Goal: Contribute content

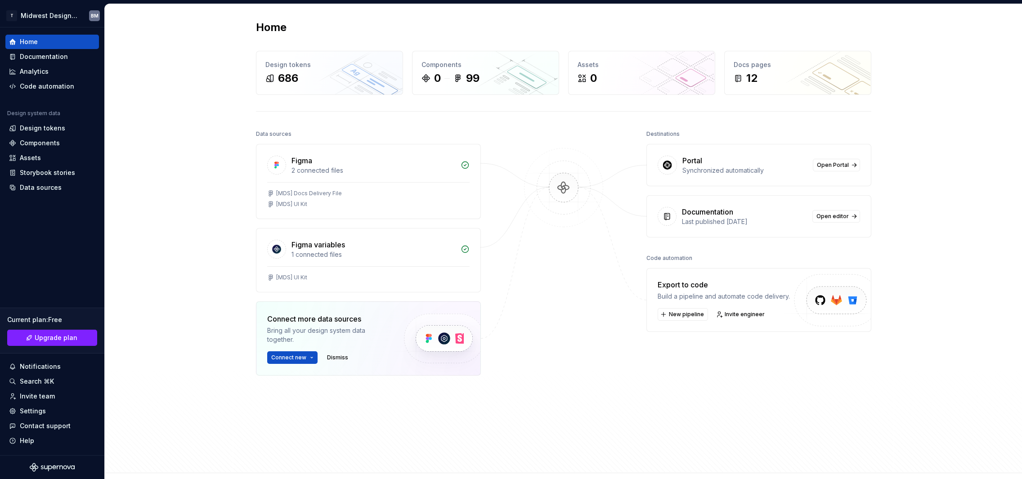
click at [188, 150] on div "Home Design tokens 686 Components 0 99 Assets 0 Docs pages 12 Data sources Figm…" at bounding box center [563, 238] width 917 height 469
click at [57, 84] on div "Code automation" at bounding box center [47, 86] width 54 height 9
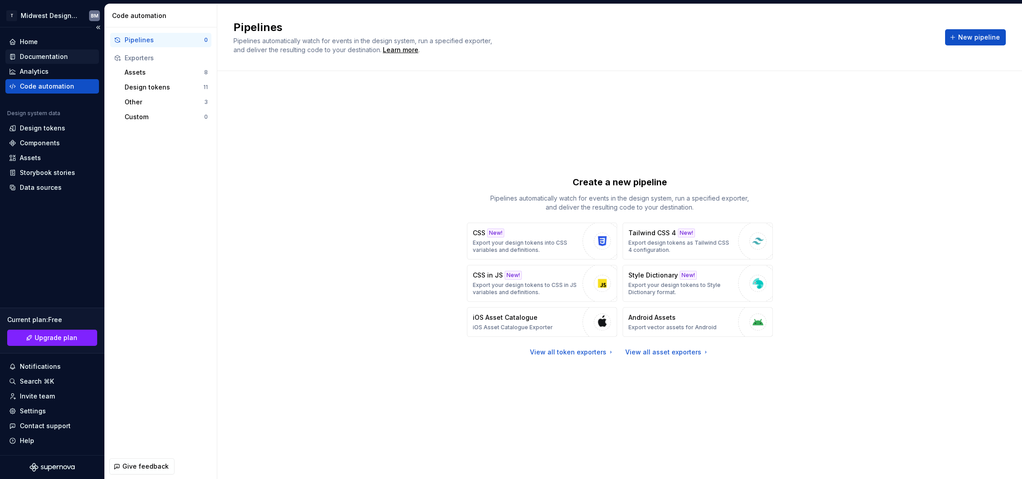
click at [49, 58] on div "Documentation" at bounding box center [44, 56] width 48 height 9
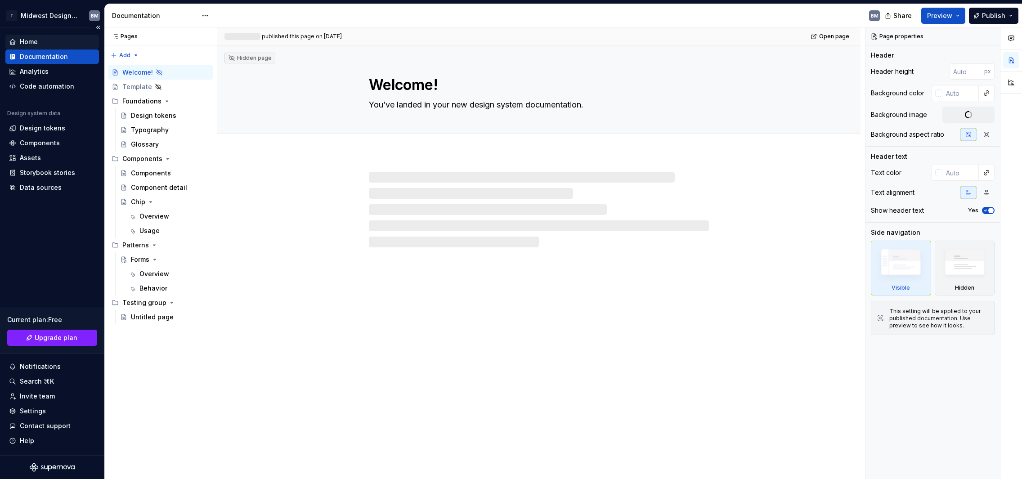
click at [44, 44] on div "Home" at bounding box center [52, 41] width 86 height 9
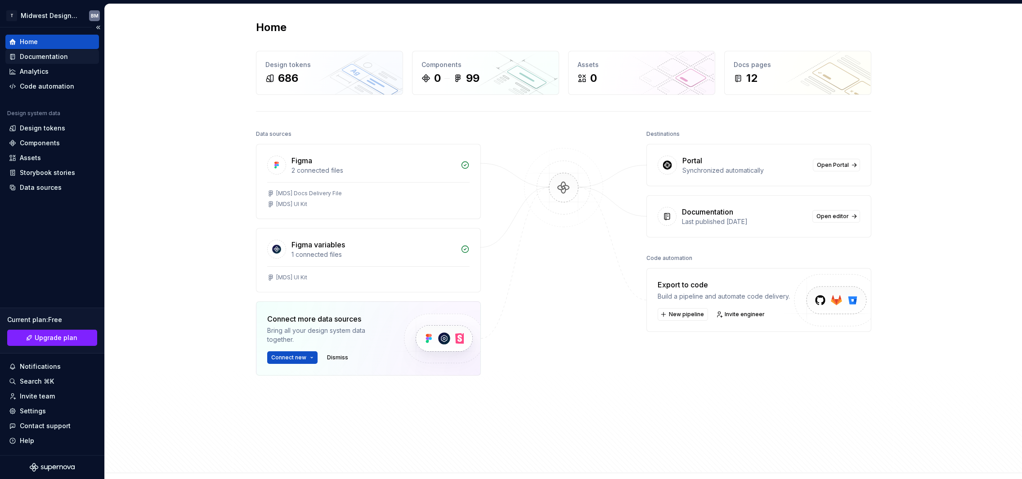
click at [45, 54] on div "Documentation" at bounding box center [44, 56] width 48 height 9
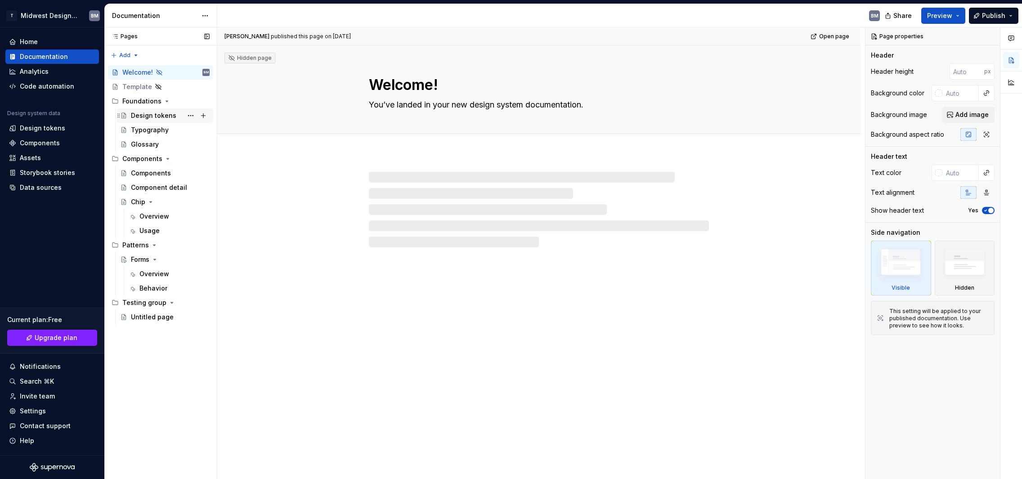
click at [152, 116] on div "Design tokens" at bounding box center [153, 115] width 45 height 9
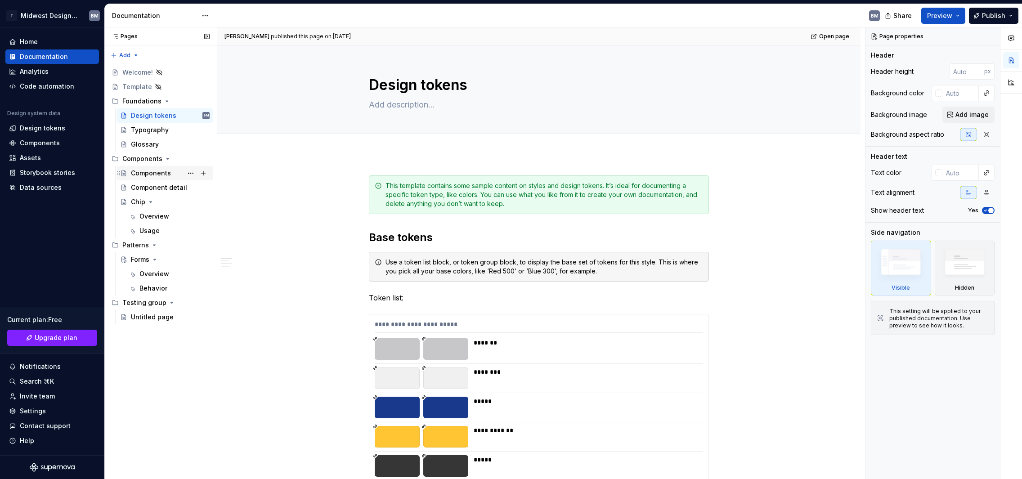
click at [150, 173] on div "Components" at bounding box center [151, 173] width 40 height 9
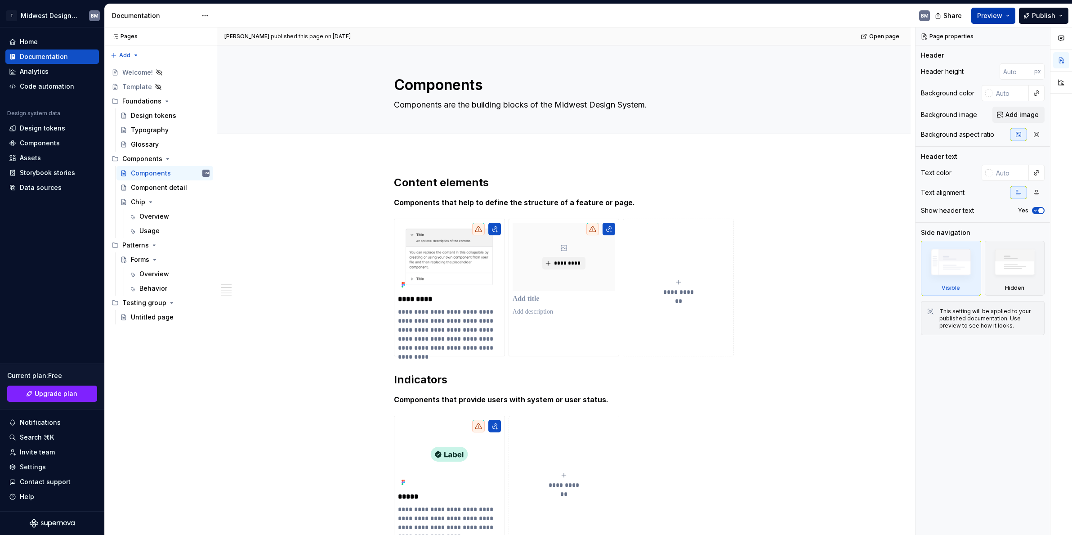
click at [1000, 12] on span "Preview" at bounding box center [990, 15] width 25 height 9
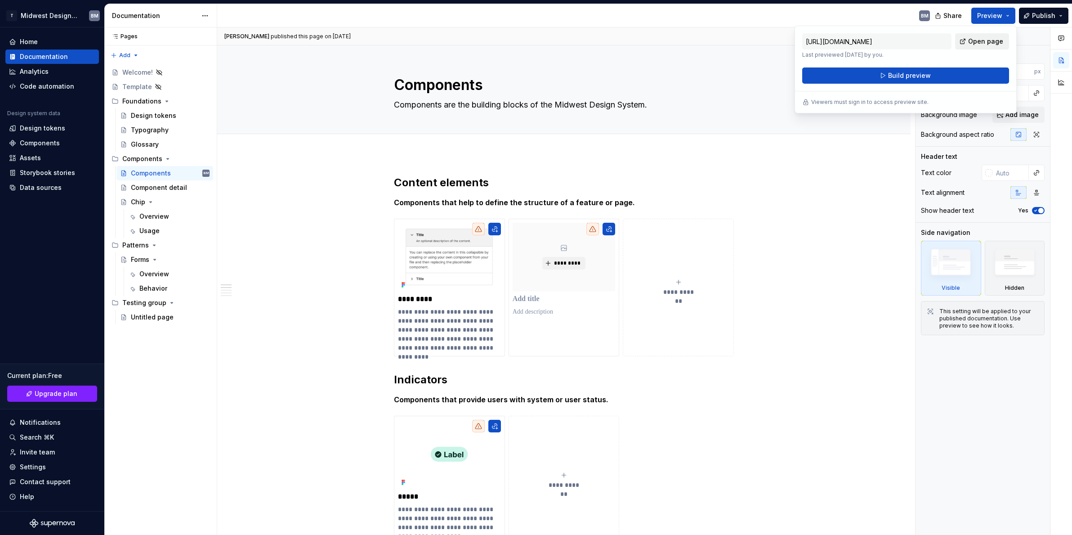
click at [983, 40] on span "Open page" at bounding box center [986, 41] width 35 height 9
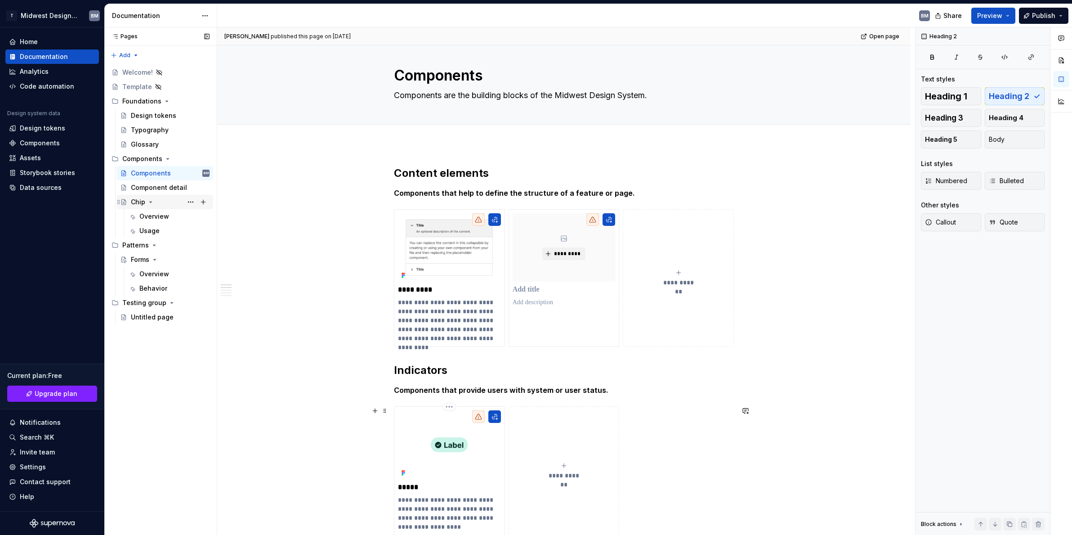
scroll to position [22, 0]
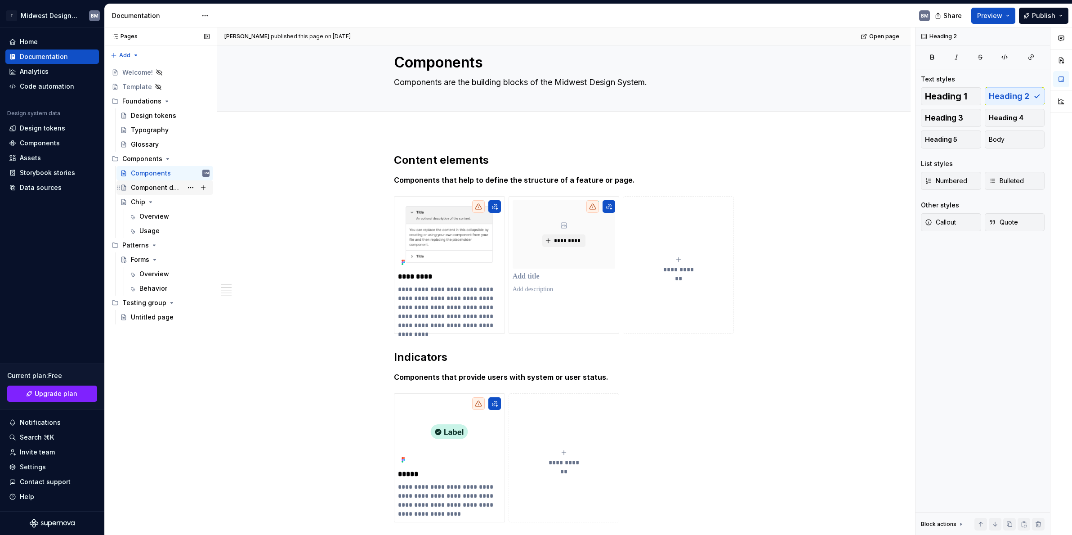
click at [166, 192] on div "Component detail" at bounding box center [157, 187] width 52 height 9
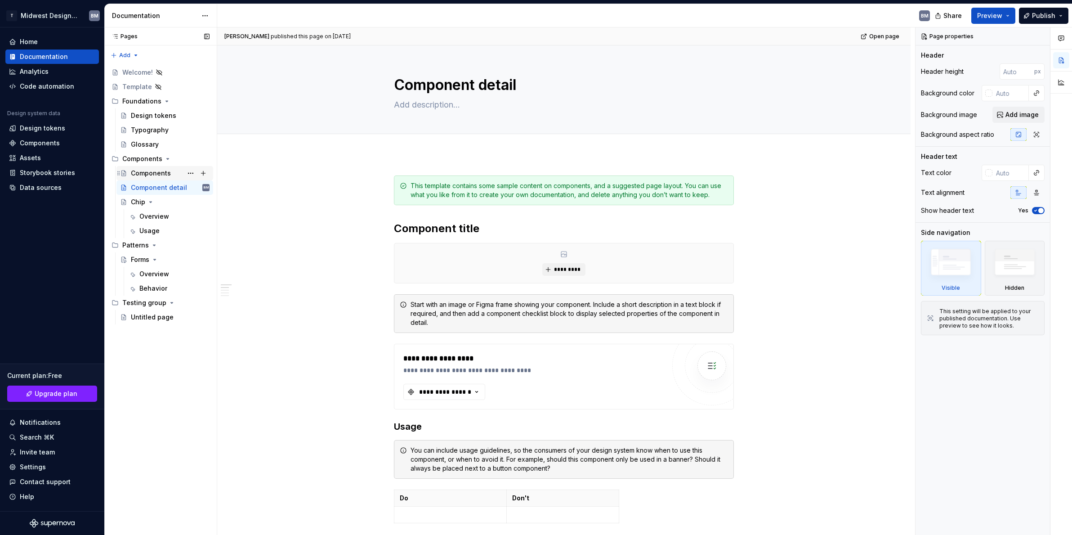
click at [149, 173] on div "Components" at bounding box center [151, 173] width 40 height 9
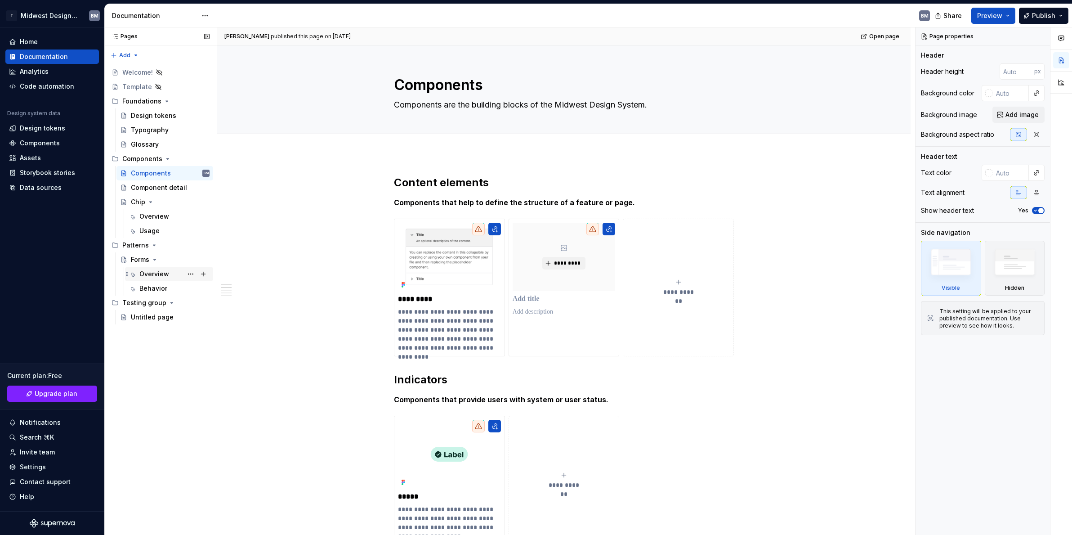
click at [151, 270] on div "Overview" at bounding box center [154, 273] width 30 height 9
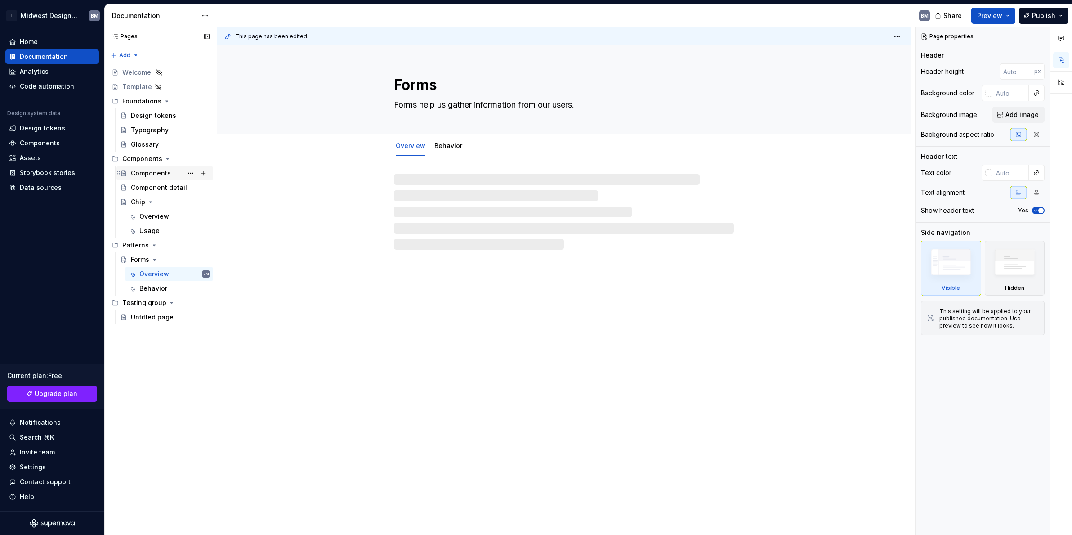
click at [146, 172] on div "Components" at bounding box center [151, 173] width 40 height 9
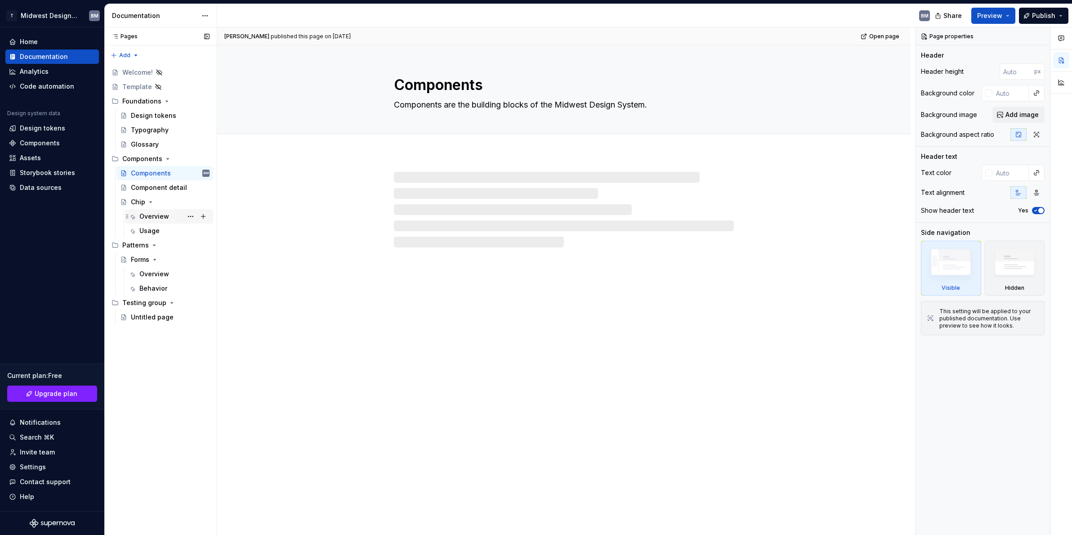
click at [156, 217] on div "Overview" at bounding box center [154, 216] width 30 height 9
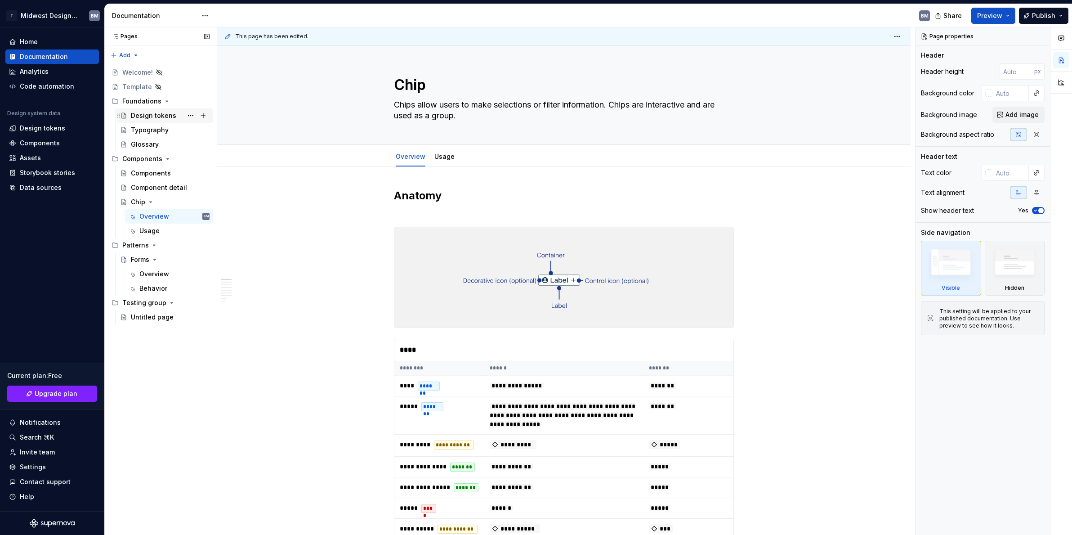
click at [153, 116] on div "Design tokens" at bounding box center [153, 115] width 45 height 9
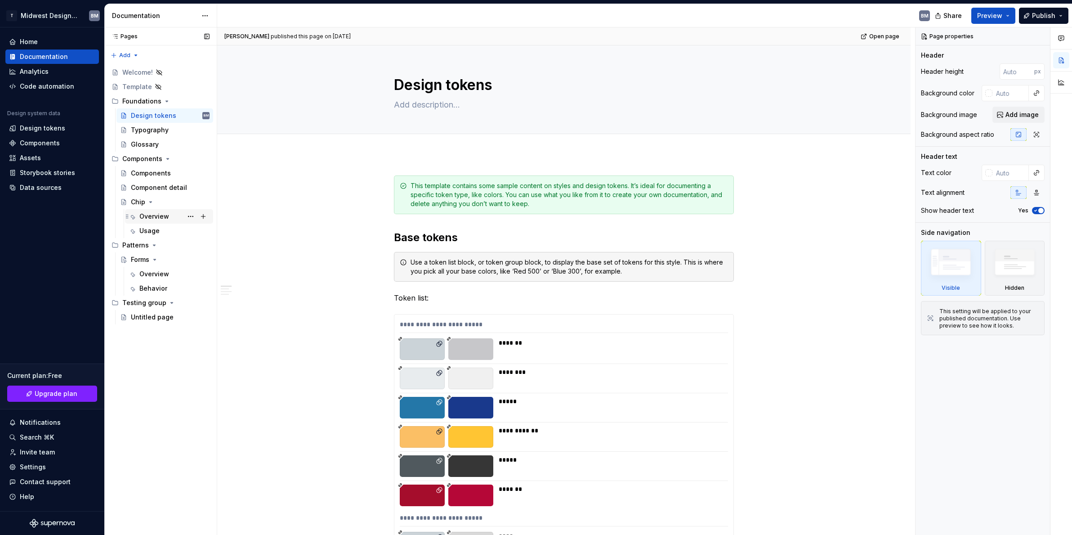
click at [146, 214] on div "Overview" at bounding box center [154, 216] width 30 height 9
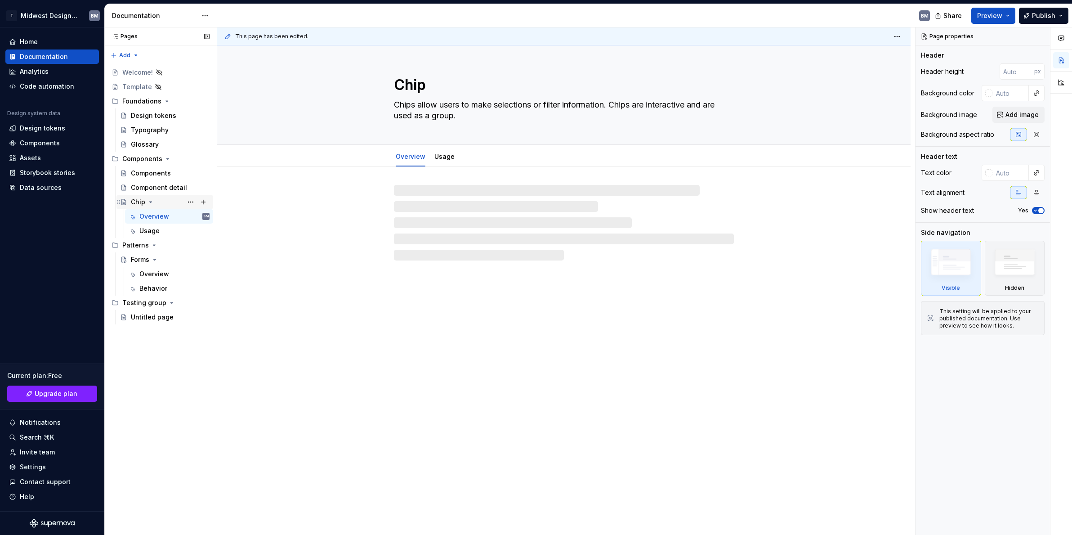
click at [142, 204] on div "Chip" at bounding box center [138, 201] width 14 height 9
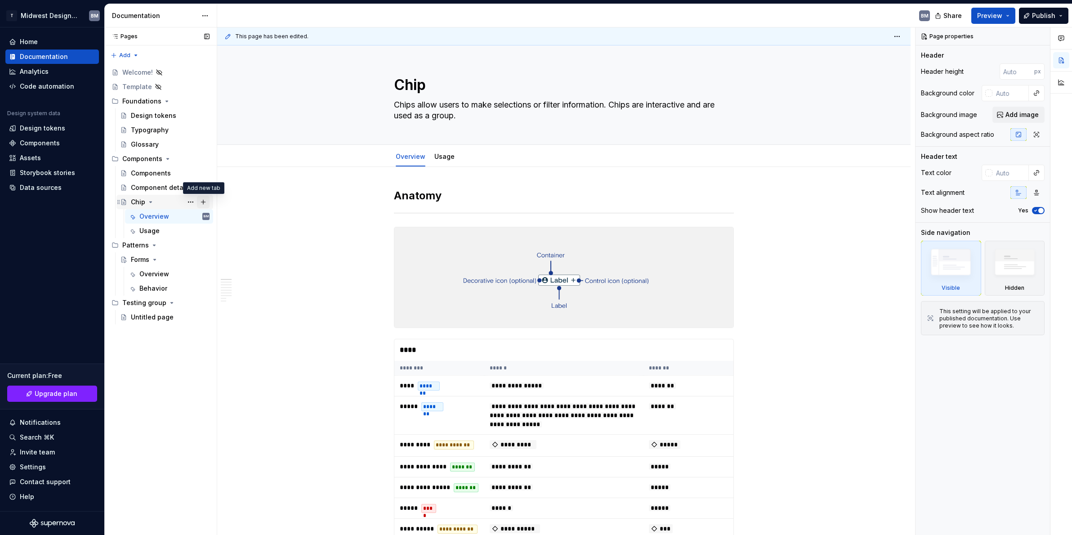
click at [202, 202] on button "Page tree" at bounding box center [203, 202] width 13 height 13
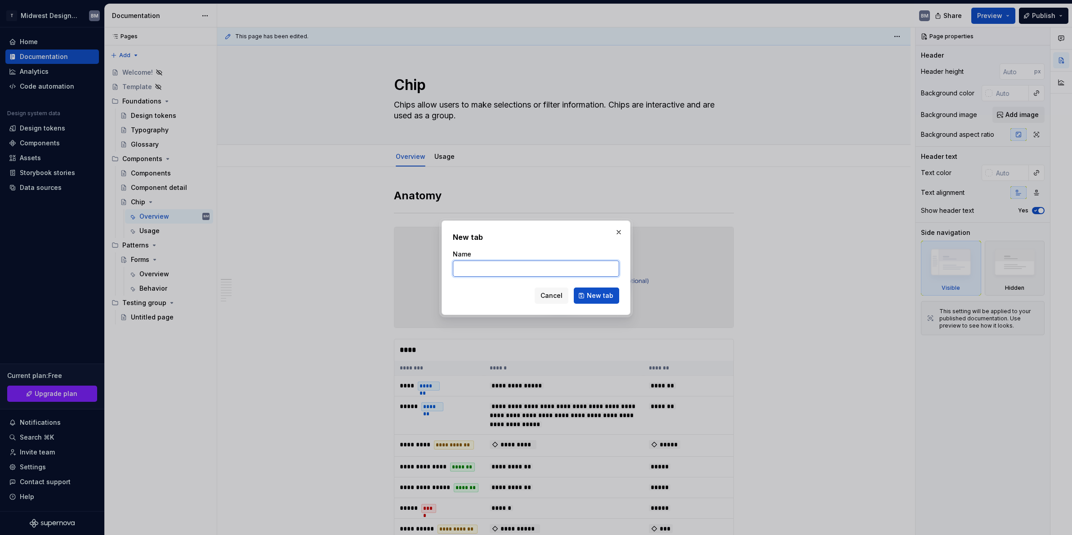
type textarea "*"
type input "Accessibility"
click at [590, 291] on span "New tab" at bounding box center [600, 295] width 27 height 9
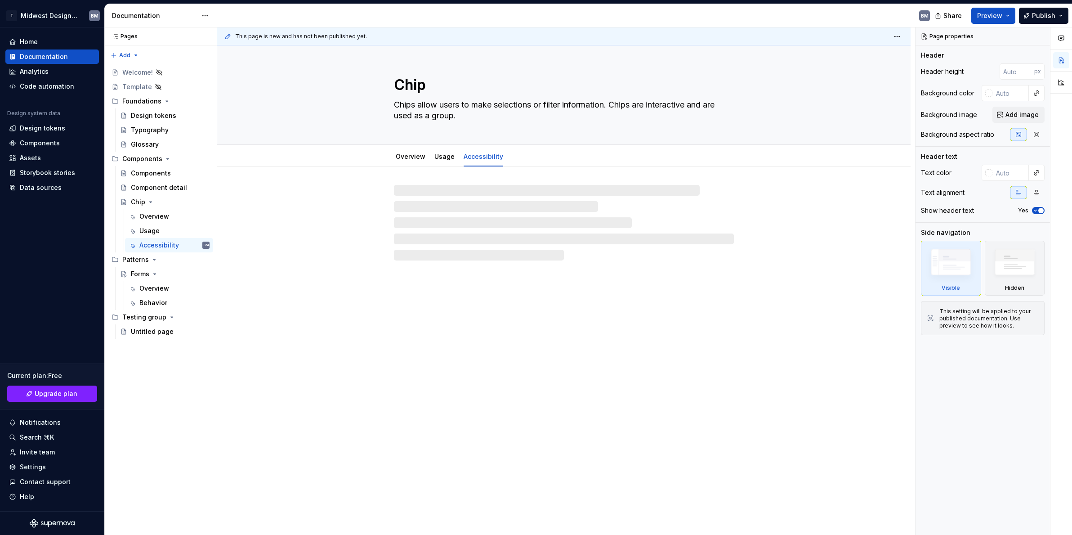
click at [507, 227] on div at bounding box center [564, 223] width 340 height 76
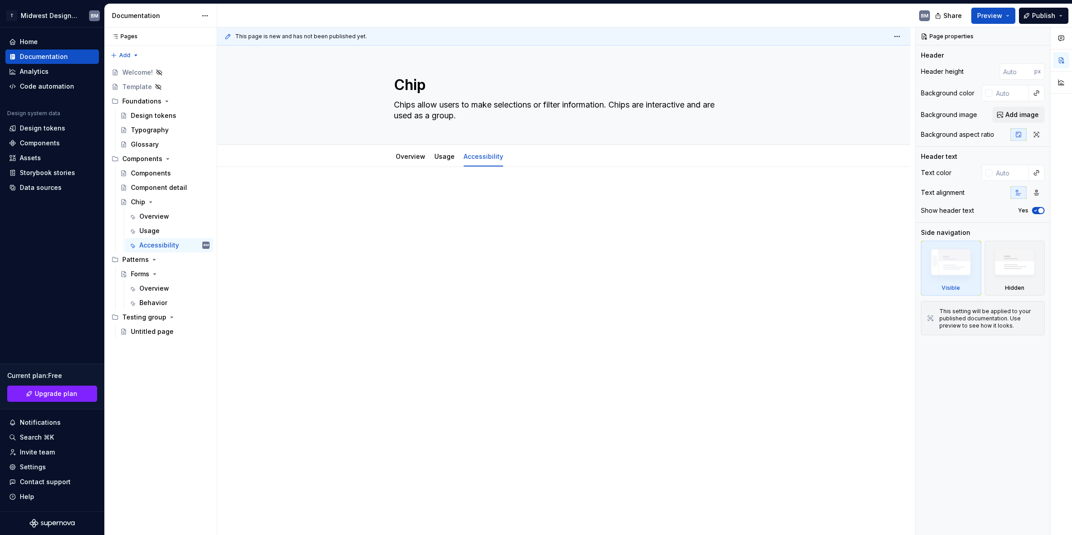
click at [471, 206] on div at bounding box center [564, 205] width 340 height 34
type textarea "*"
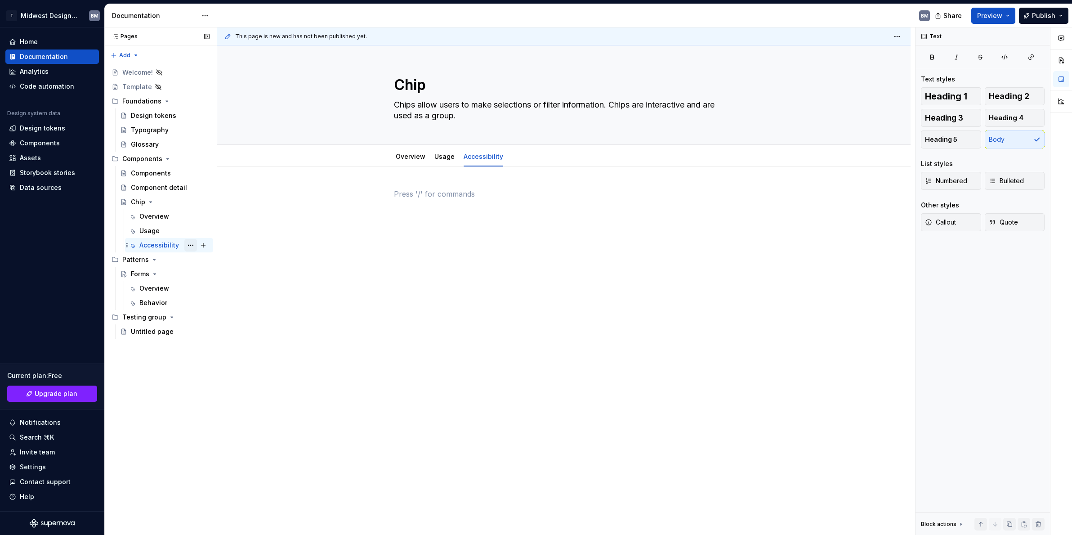
click at [191, 247] on button "Page tree" at bounding box center [190, 245] width 13 height 13
click at [220, 348] on div "Delete tab" at bounding box center [245, 345] width 88 height 9
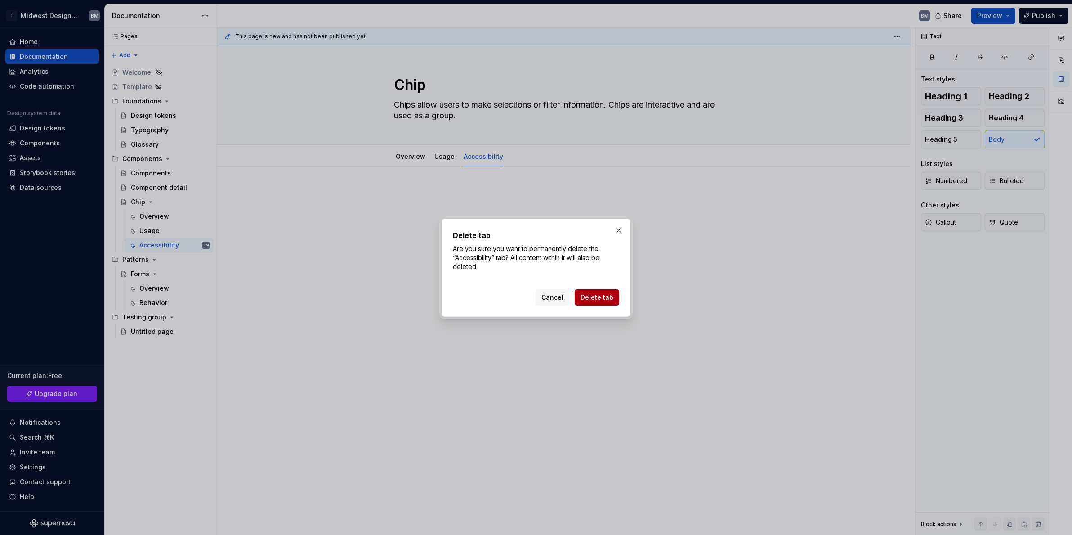
click at [591, 302] on button "Delete tab" at bounding box center [597, 297] width 45 height 16
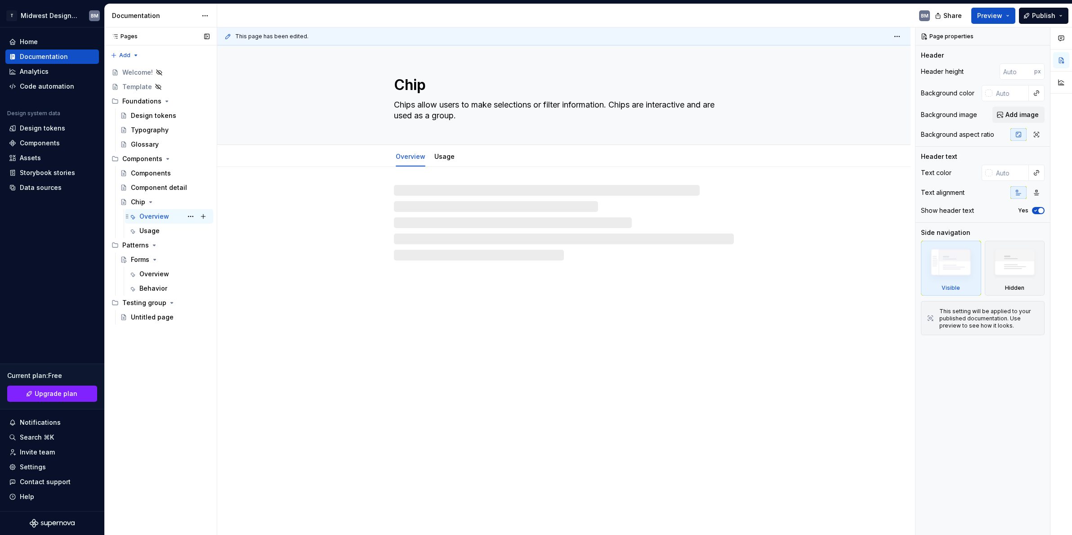
click at [147, 220] on div "Overview" at bounding box center [154, 216] width 30 height 9
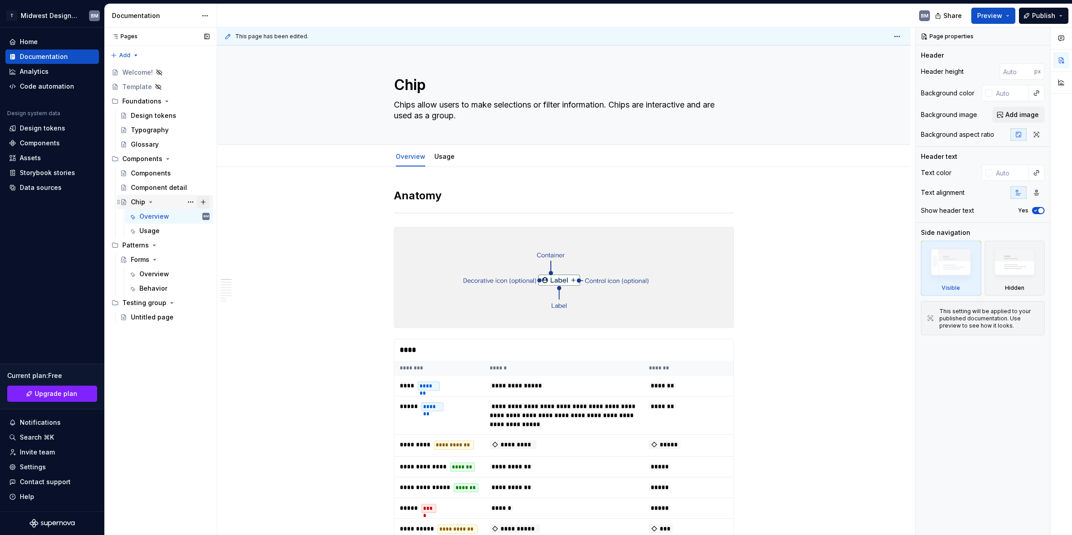
click at [203, 205] on button "Page tree" at bounding box center [203, 202] width 13 height 13
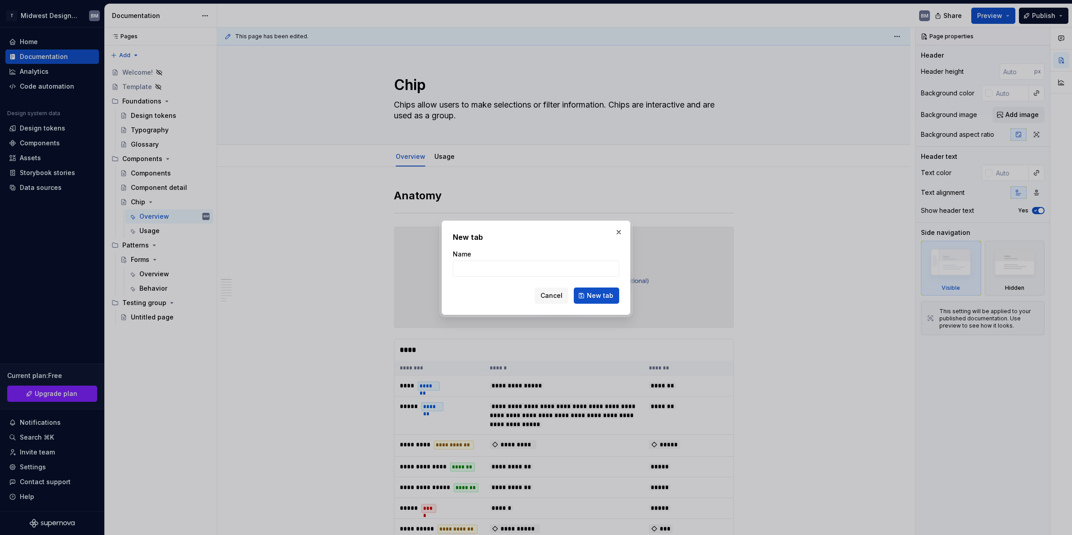
type textarea "*"
type input "Accessibility"
click at [584, 296] on button "New tab" at bounding box center [596, 295] width 45 height 16
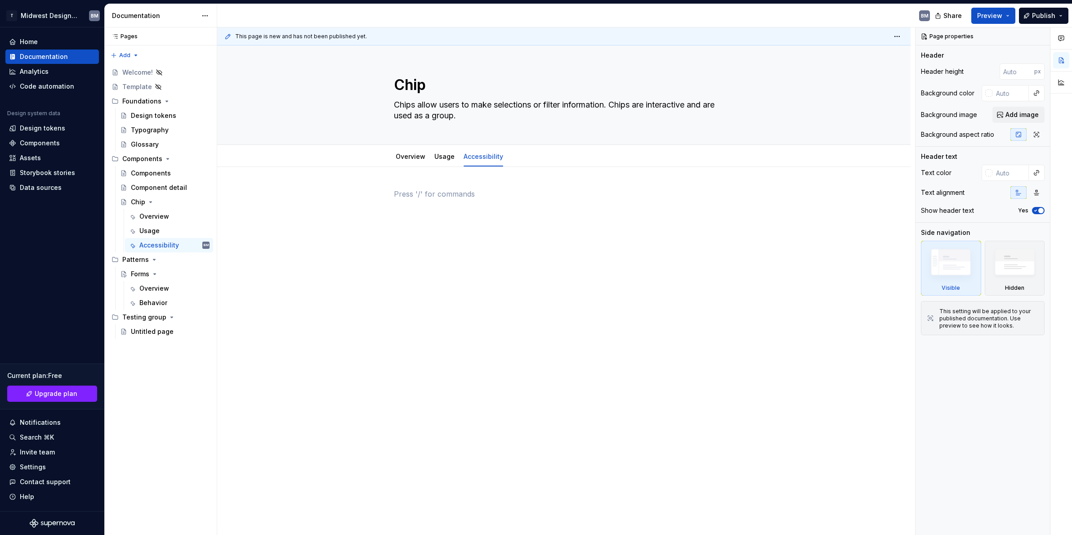
click at [448, 209] on div at bounding box center [564, 205] width 340 height 34
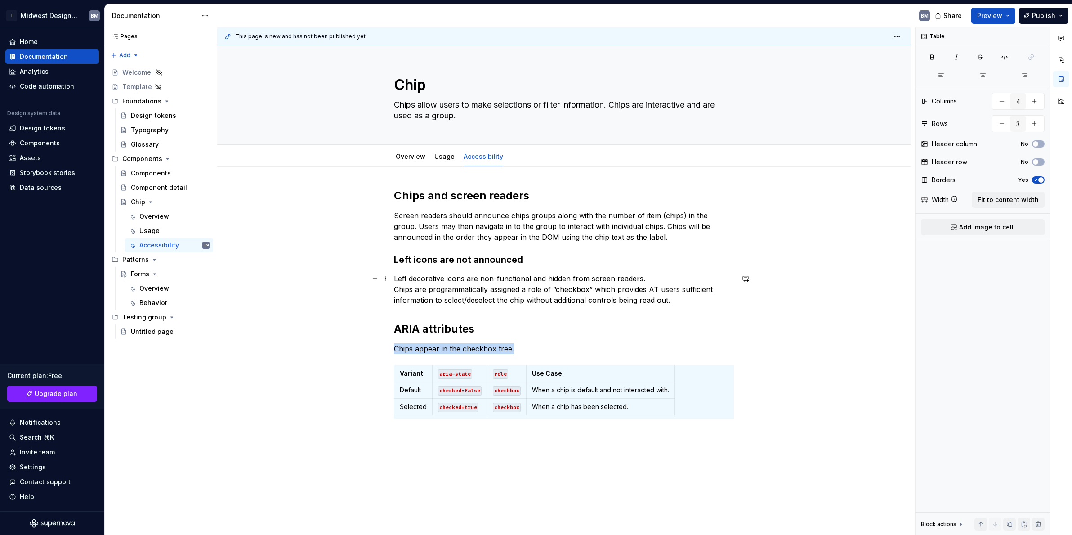
click at [522, 289] on p "Left decorative icons are non-functional and hidden from screen readers. Chips …" at bounding box center [564, 289] width 340 height 32
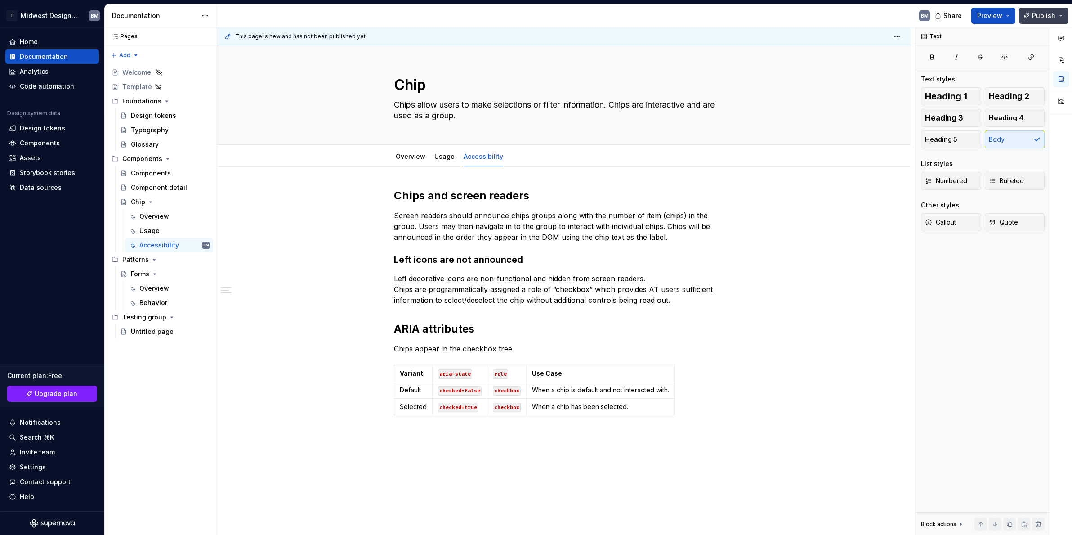
click at [1022, 13] on button "Publish" at bounding box center [1043, 16] width 49 height 16
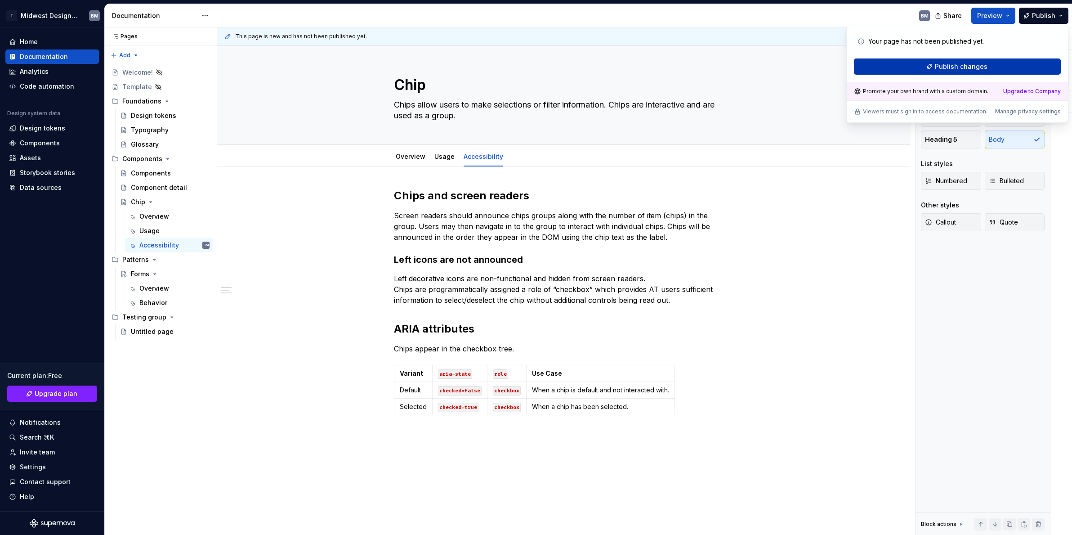
click at [1013, 65] on button "Publish changes" at bounding box center [957, 66] width 207 height 16
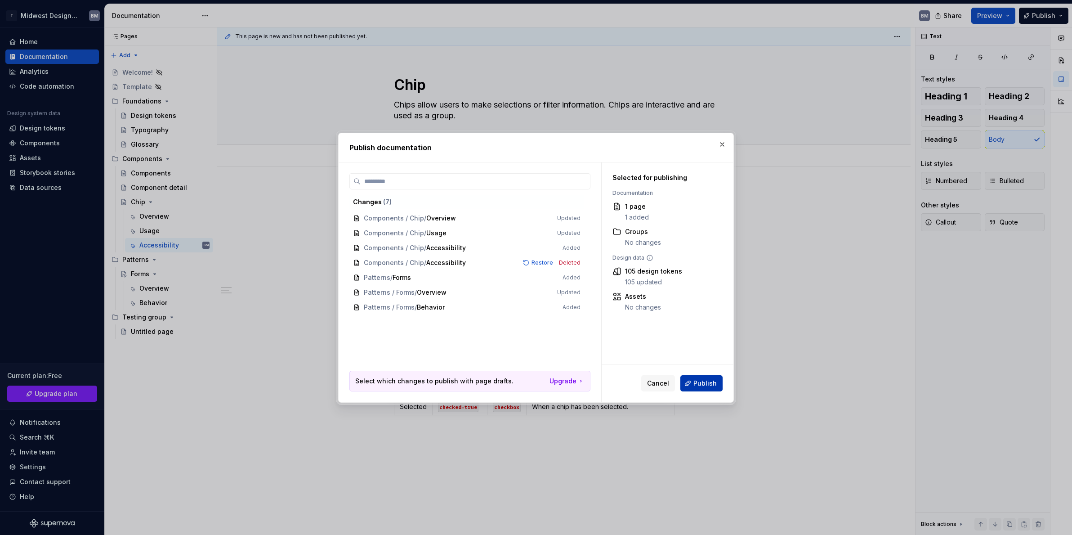
click at [705, 383] on span "Publish" at bounding box center [705, 383] width 23 height 9
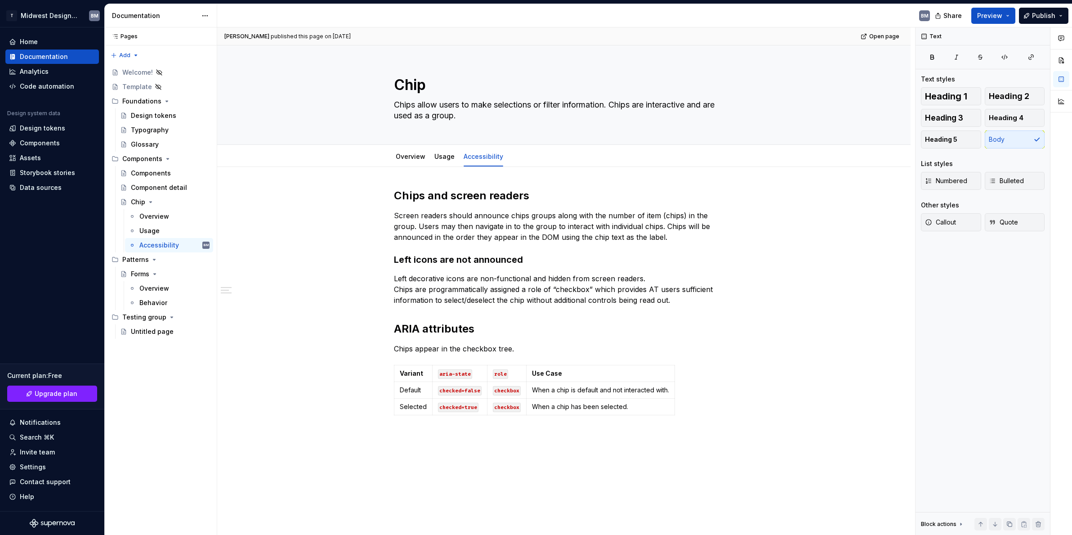
type textarea "*"
